Goal: Task Accomplishment & Management: Manage account settings

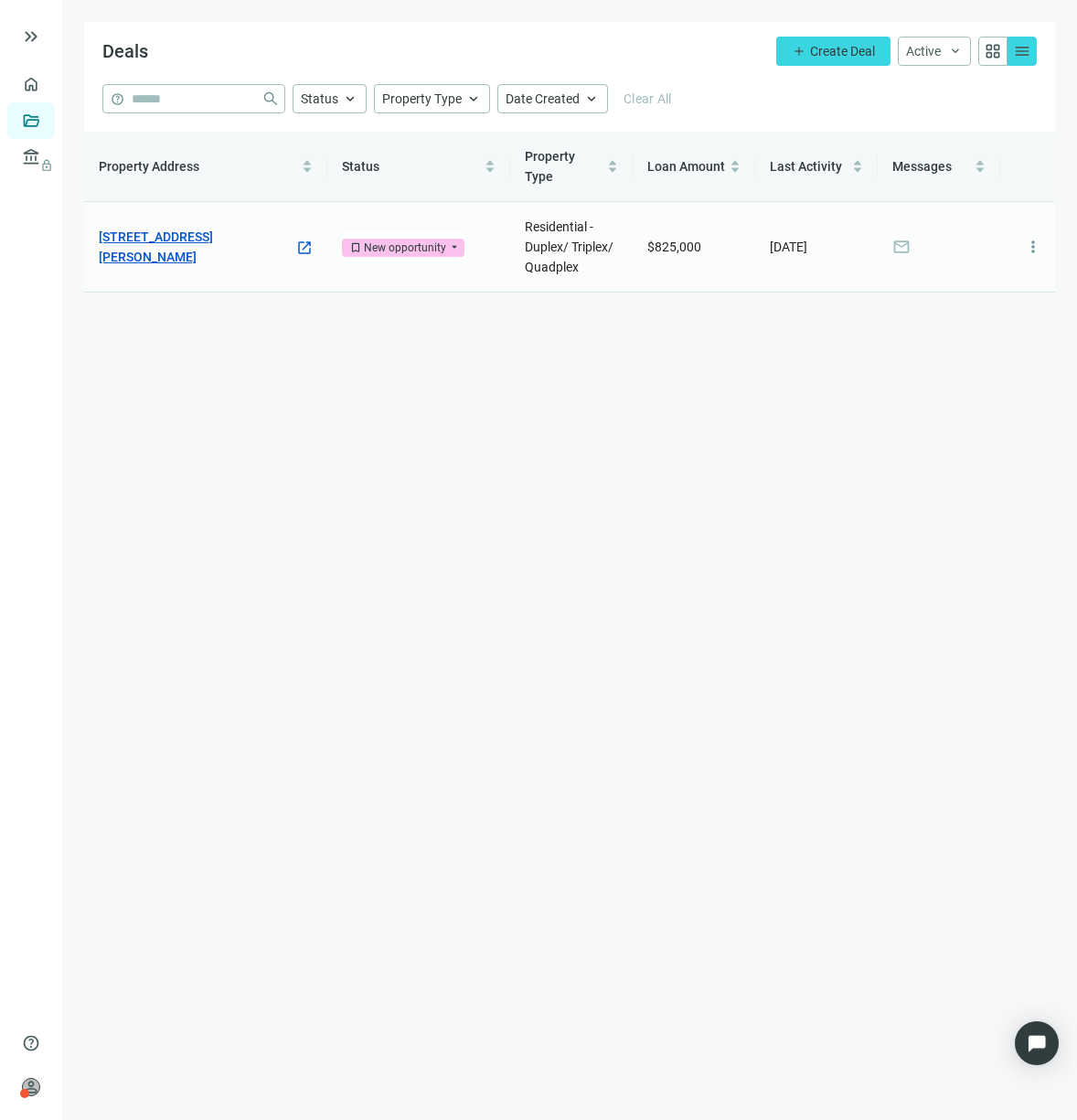
click at [217, 233] on link "[STREET_ADDRESS][PERSON_NAME]" at bounding box center [196, 247] width 195 height 40
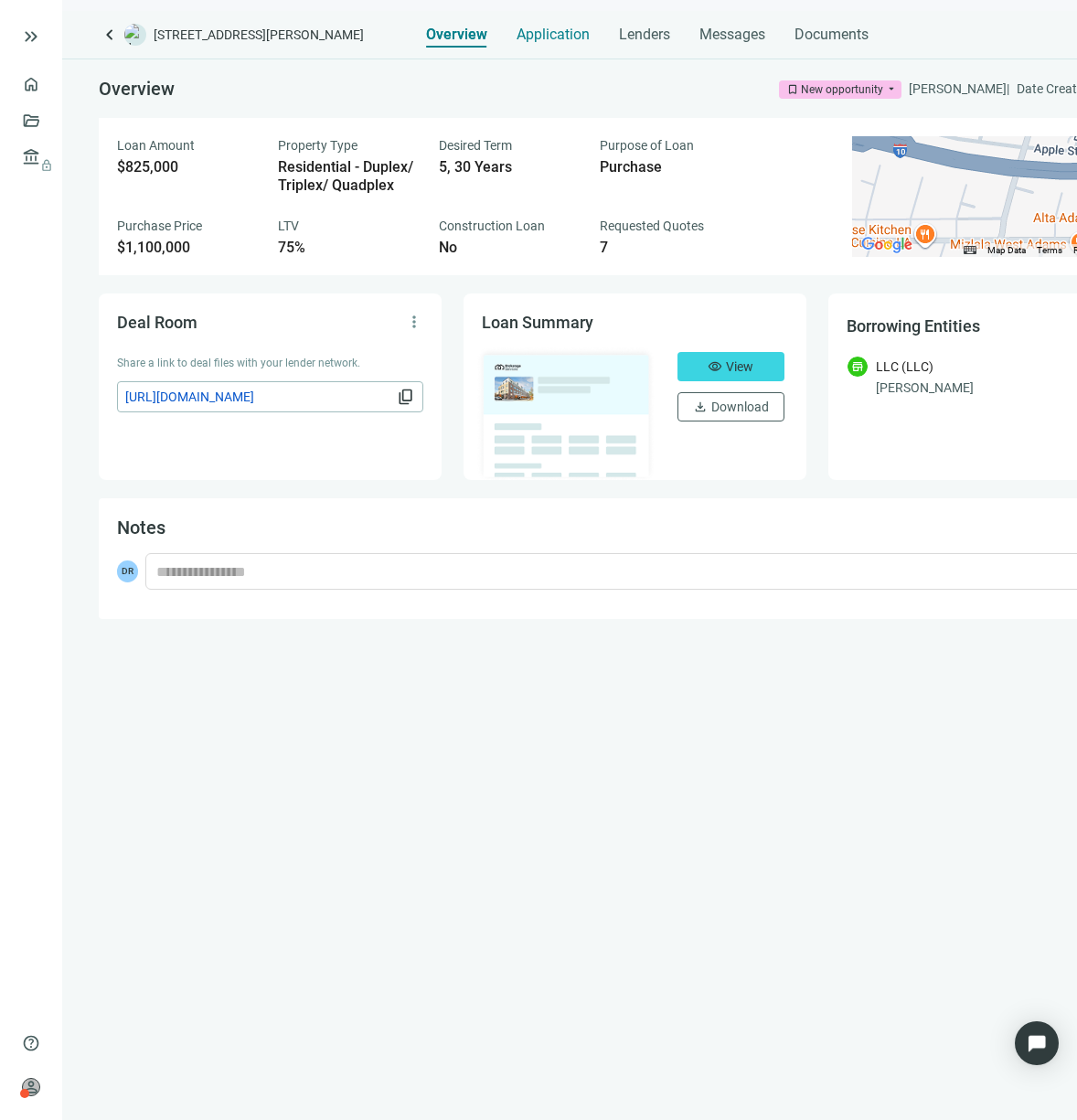
click at [544, 40] on span "Application" at bounding box center [553, 34] width 73 height 18
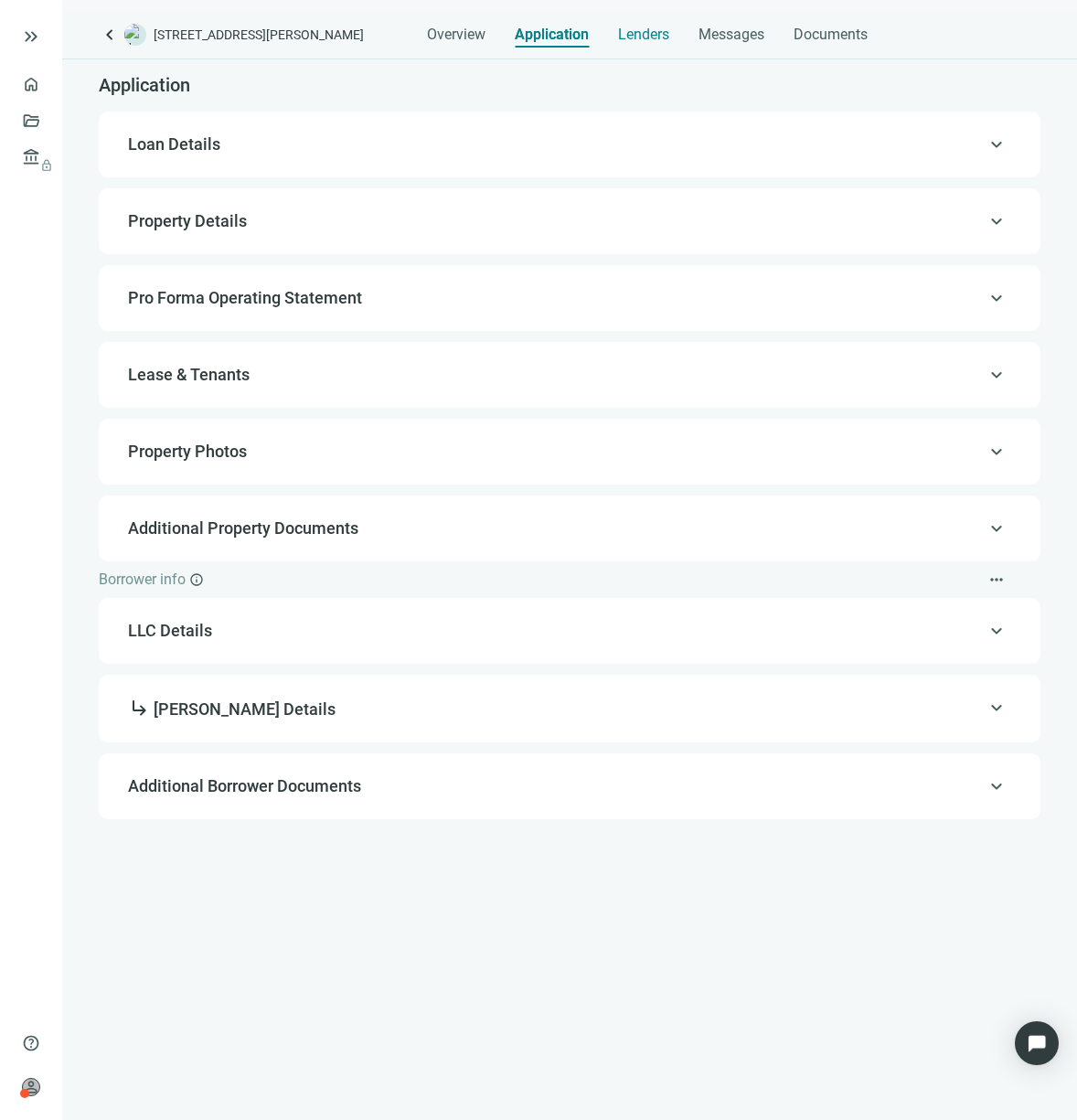
click at [631, 42] on span "Lenders" at bounding box center [643, 34] width 51 height 18
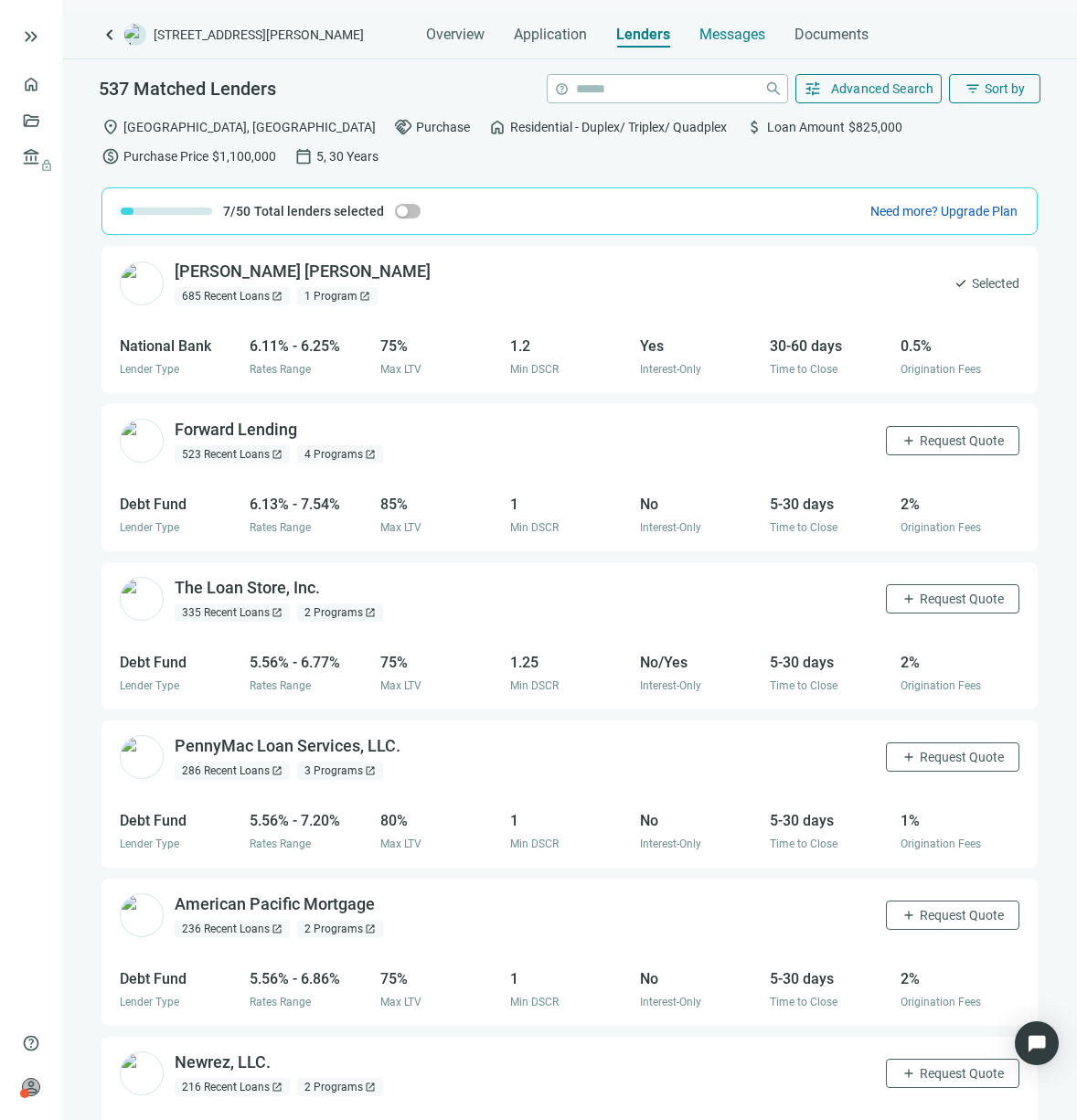
click at [722, 43] on div "Messages" at bounding box center [732, 34] width 66 height 18
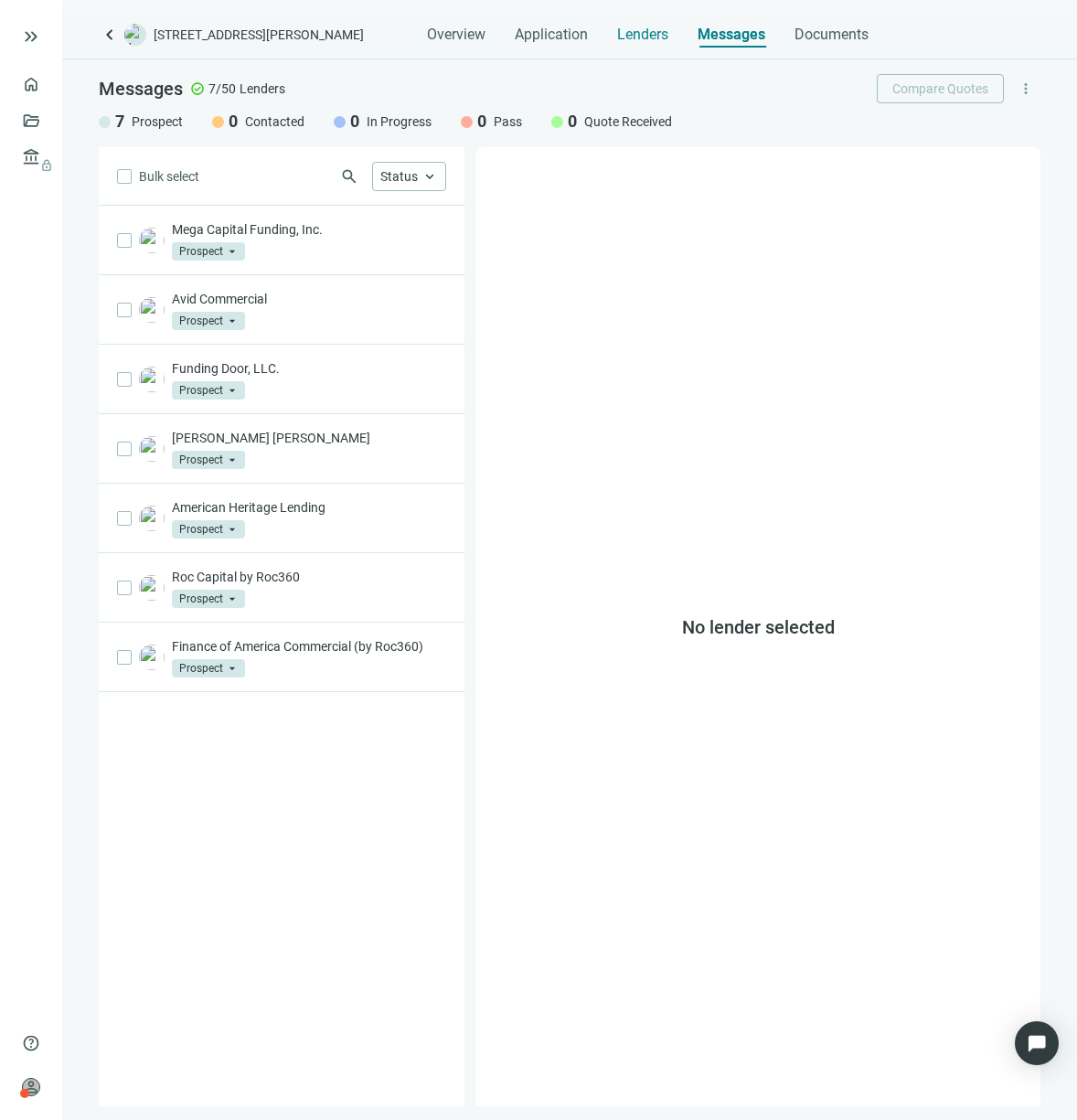
click at [649, 35] on span "Lenders" at bounding box center [642, 34] width 51 height 18
